Goal: Task Accomplishment & Management: Manage account settings

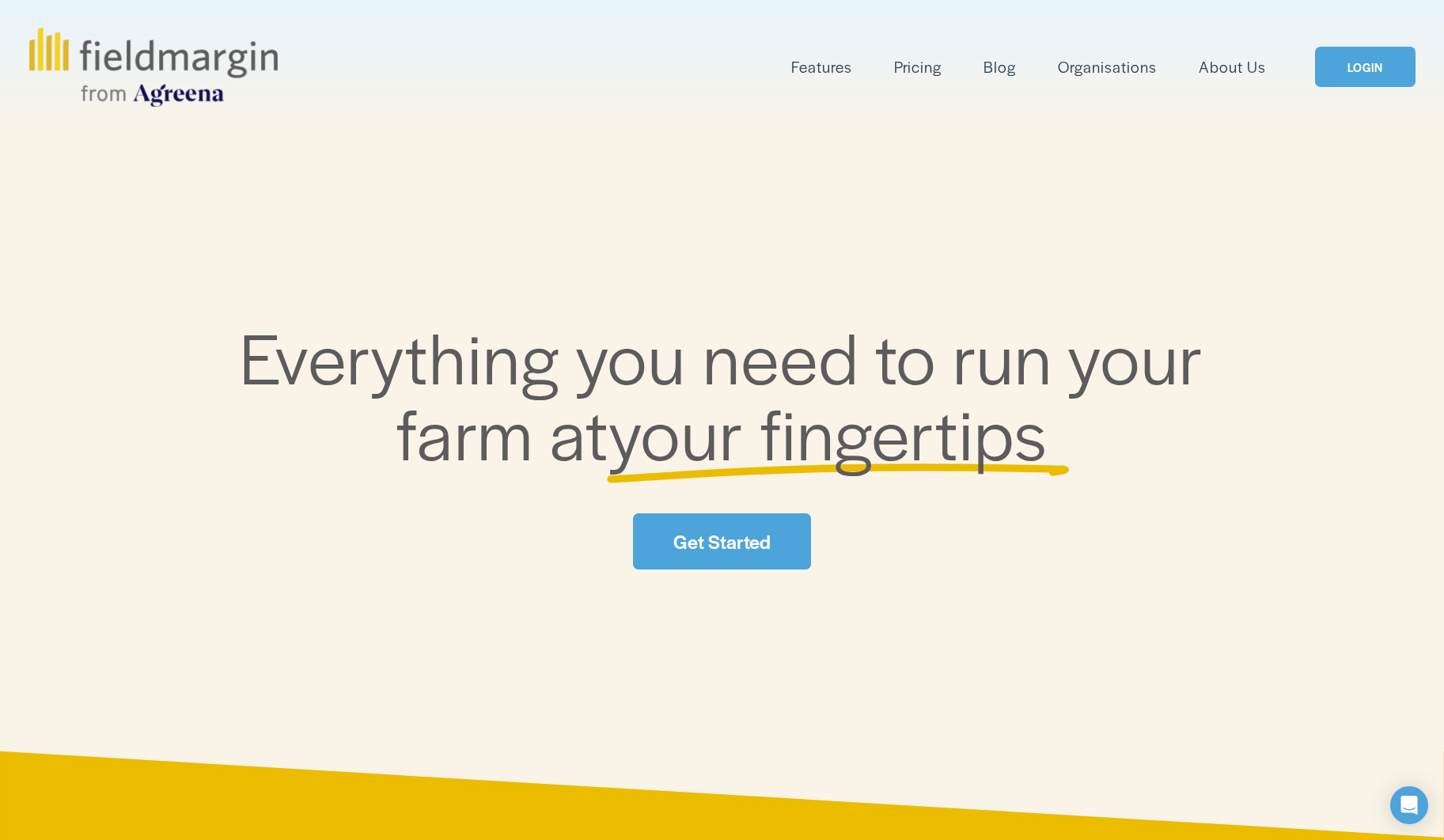
click at [1380, 66] on link "LOGIN" at bounding box center [1365, 66] width 100 height 40
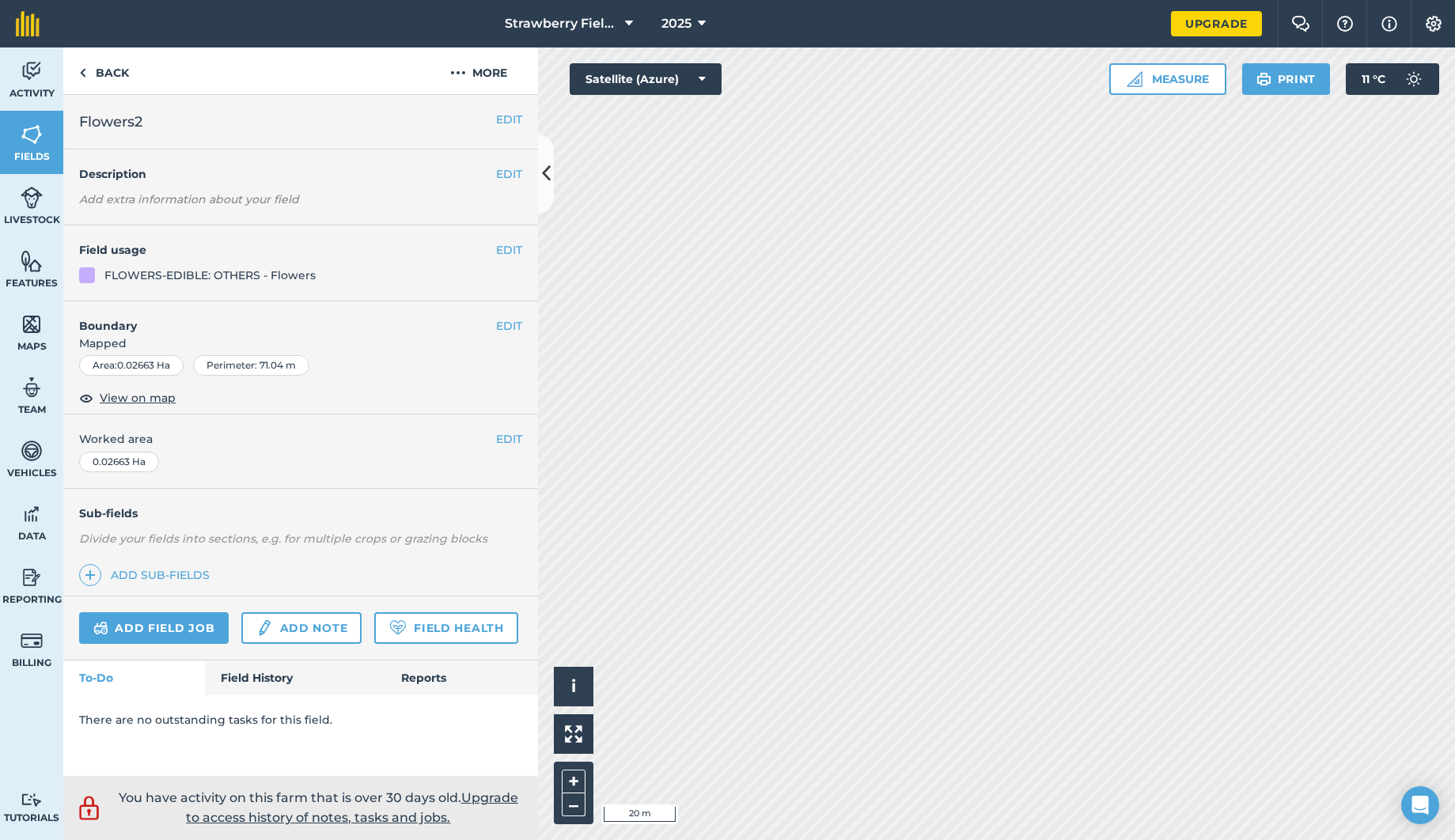
click at [501, 121] on button "EDIT" at bounding box center [509, 119] width 26 height 17
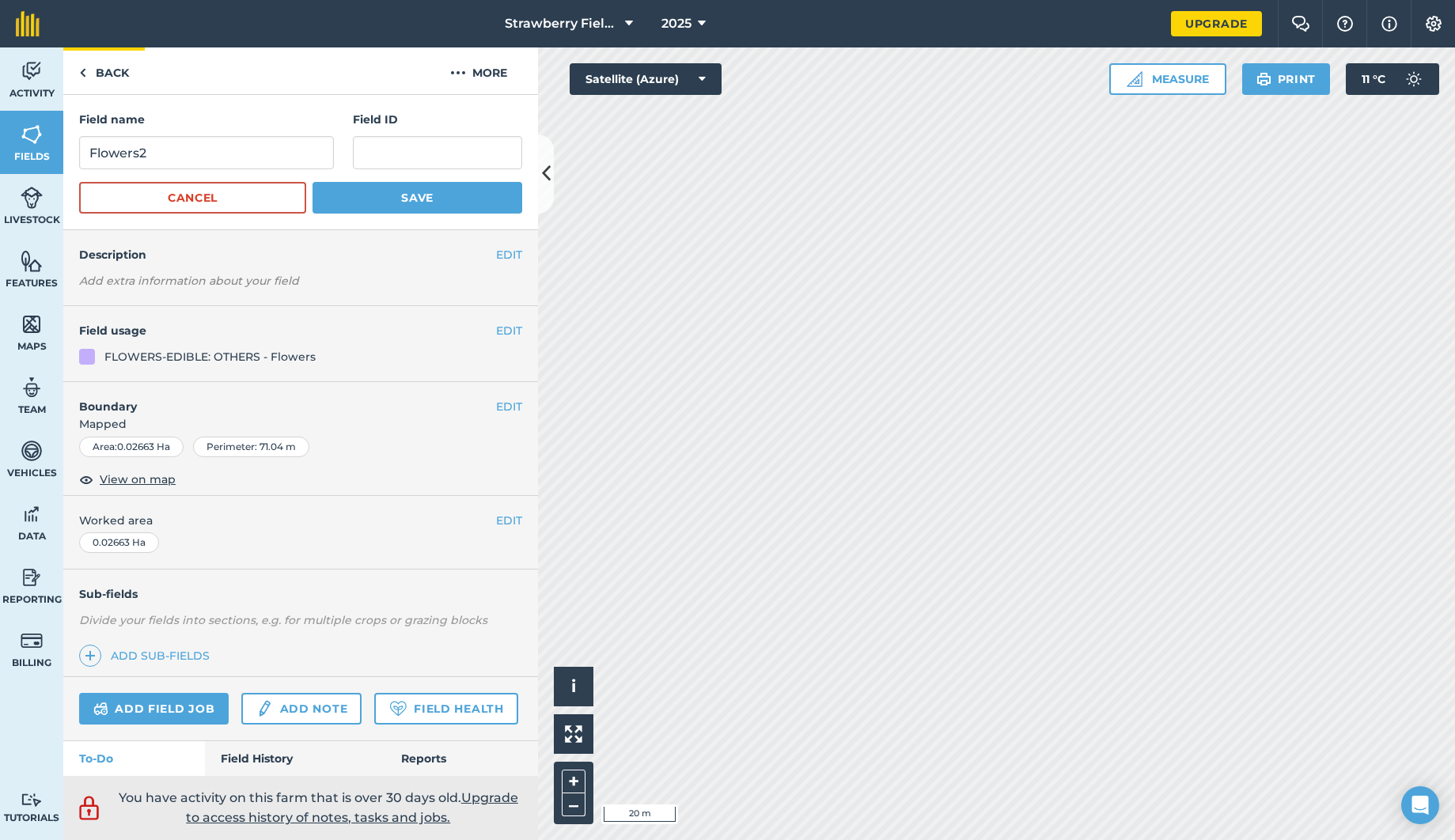
click at [104, 73] on link "Back" at bounding box center [104, 70] width 82 height 46
